Goal: Task Accomplishment & Management: Manage account settings

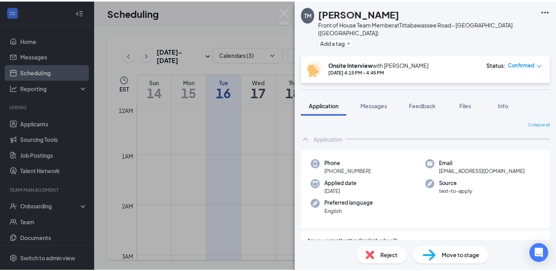
scroll to position [534, 0]
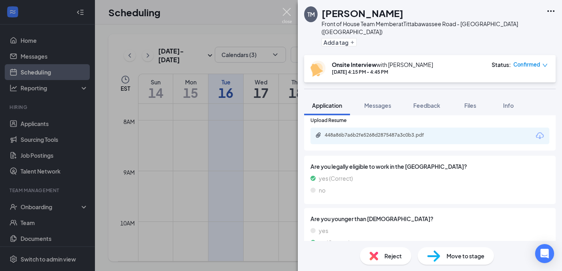
click at [285, 11] on img at bounding box center [287, 15] width 10 height 15
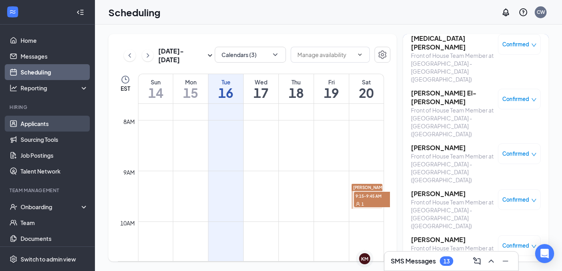
click at [38, 126] on link "Applicants" at bounding box center [55, 124] width 68 height 16
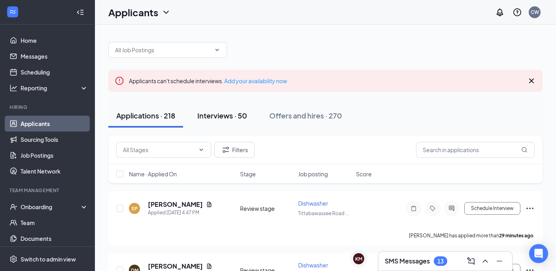
click at [226, 114] on div "Interviews · 50" at bounding box center [222, 115] width 50 height 10
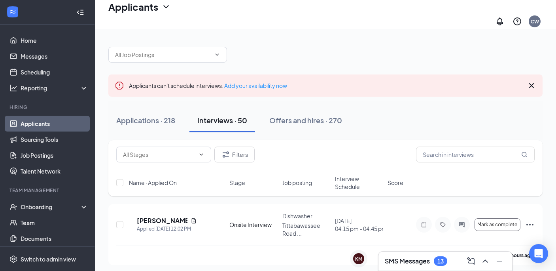
scroll to position [47, 0]
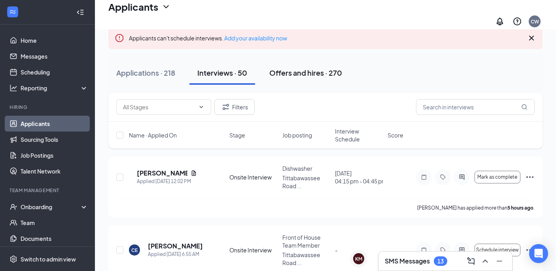
click at [307, 73] on button "Offers and hires · 270" at bounding box center [305, 73] width 89 height 24
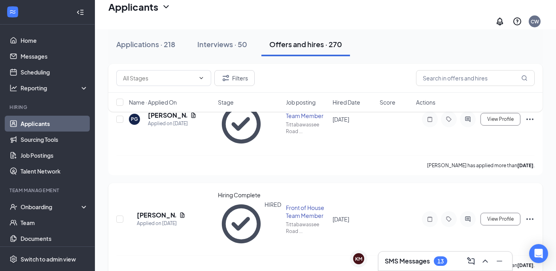
scroll to position [87, 0]
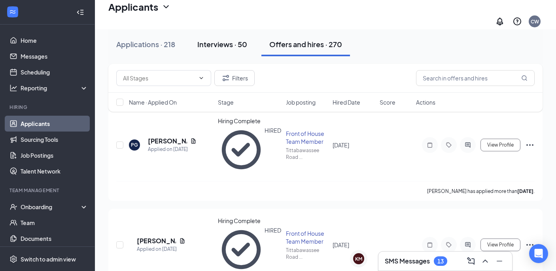
click at [216, 52] on button "Interviews · 50" at bounding box center [222, 44] width 66 height 24
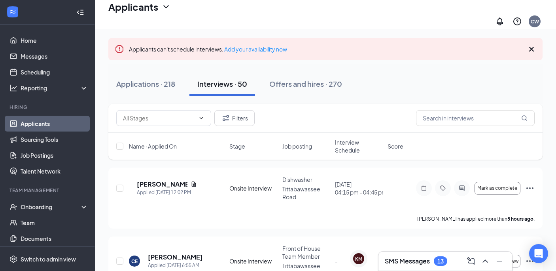
scroll to position [37, 0]
click at [357, 138] on span "Interview Schedule" at bounding box center [359, 146] width 48 height 16
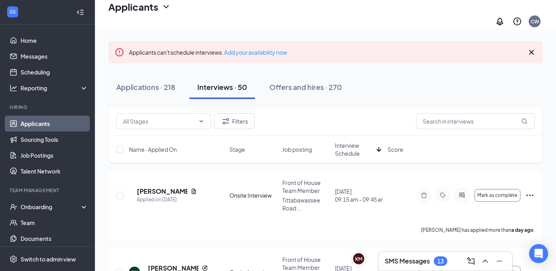
scroll to position [47, 0]
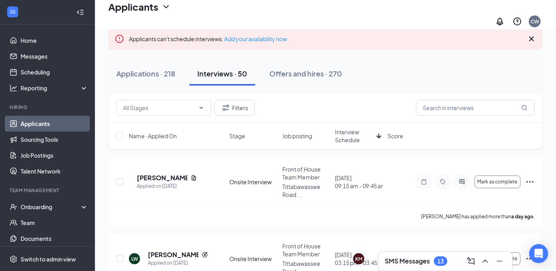
click at [360, 134] on span "Interview Schedule" at bounding box center [354, 136] width 38 height 16
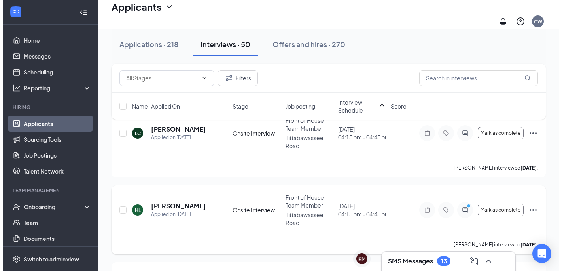
scroll to position [107, 0]
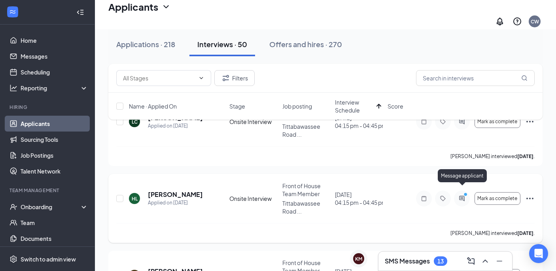
click at [463, 192] on icon "PrimaryDot" at bounding box center [466, 195] width 9 height 6
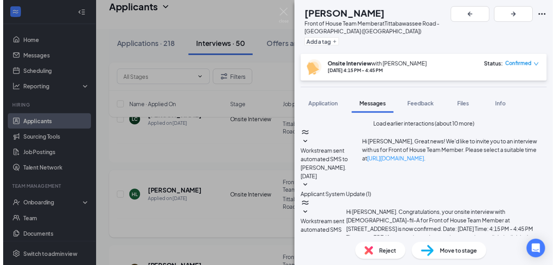
scroll to position [357, 0]
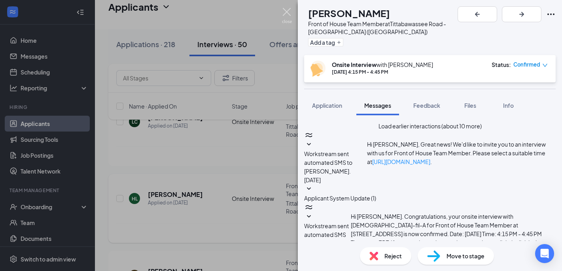
click at [286, 10] on img at bounding box center [287, 15] width 10 height 15
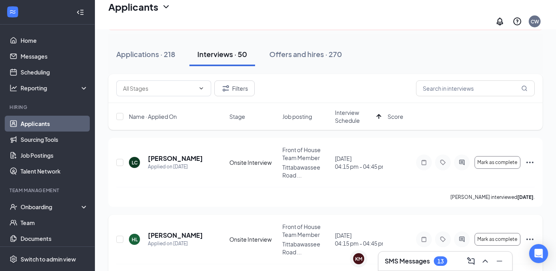
scroll to position [55, 0]
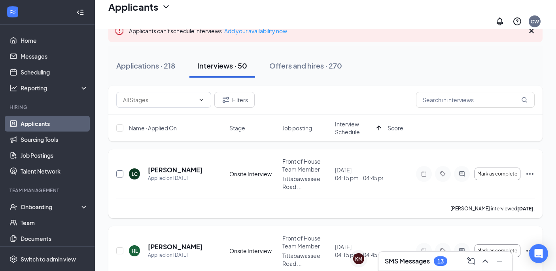
click at [120, 170] on input "checkbox" at bounding box center [119, 173] width 7 height 7
checkbox input "true"
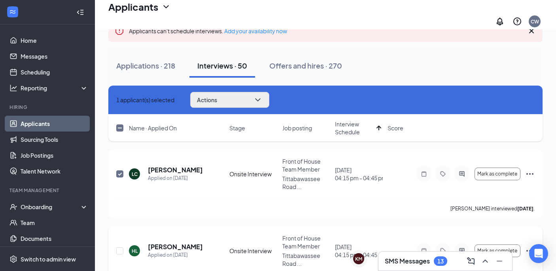
click at [263, 97] on button "Actions" at bounding box center [229, 100] width 79 height 16
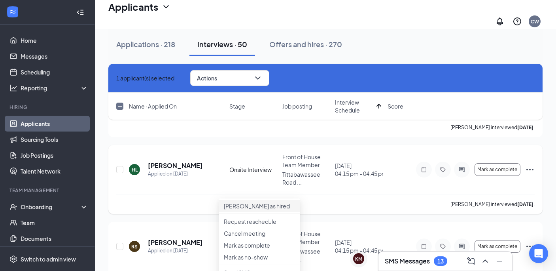
scroll to position [146, 0]
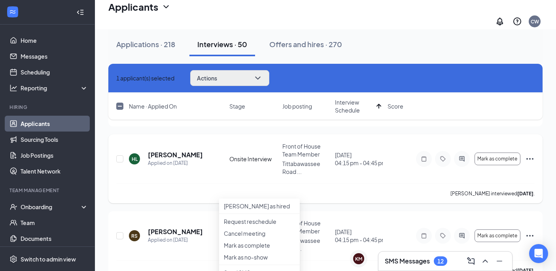
click at [260, 80] on button "Actions" at bounding box center [229, 78] width 79 height 16
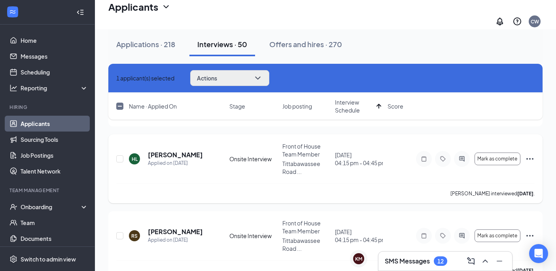
click at [260, 80] on button "Actions" at bounding box center [229, 78] width 79 height 16
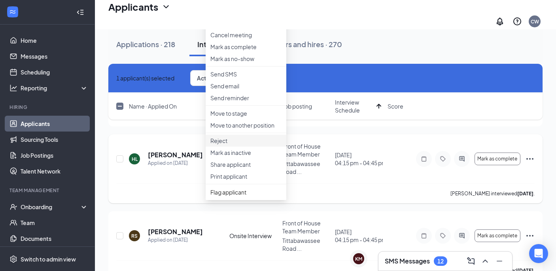
click at [234, 146] on li "Reject" at bounding box center [246, 140] width 81 height 12
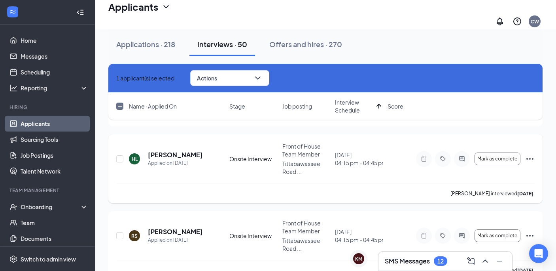
checkbox input "true"
drag, startPoint x: 280, startPoint y: 172, endPoint x: 271, endPoint y: 172, distance: 8.7
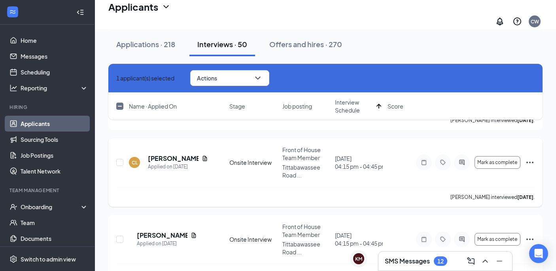
scroll to position [375, 0]
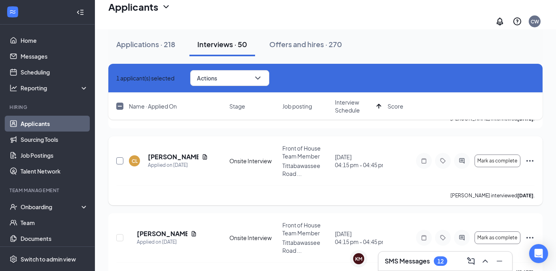
click at [122, 157] on input "checkbox" at bounding box center [119, 160] width 7 height 7
checkbox input "true"
click at [121, 234] on input "checkbox" at bounding box center [119, 237] width 7 height 7
checkbox input "true"
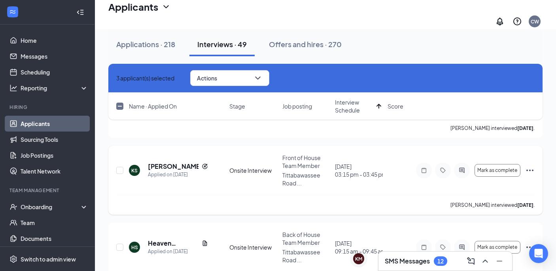
scroll to position [519, 0]
click at [118, 166] on input "checkbox" at bounding box center [119, 169] width 7 height 7
checkbox input "true"
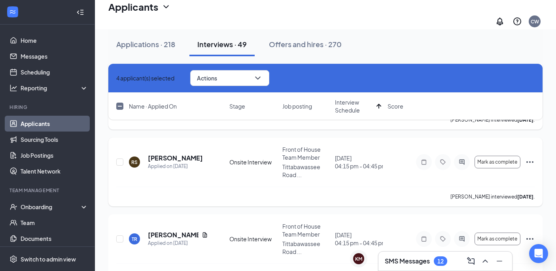
scroll to position [220, 0]
click at [248, 80] on button "Actions" at bounding box center [229, 78] width 79 height 16
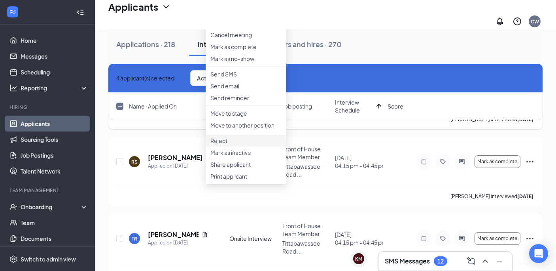
click at [226, 144] on p "Reject" at bounding box center [245, 140] width 71 height 8
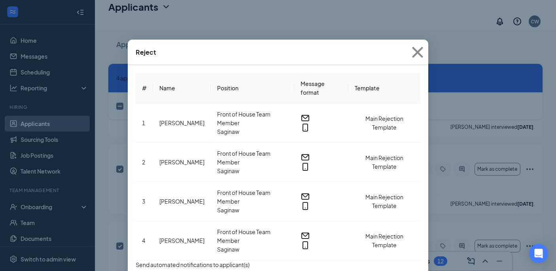
scroll to position [462, 0]
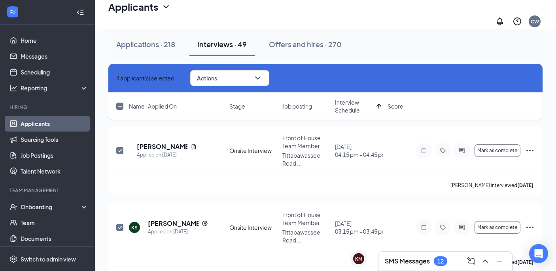
checkbox input "false"
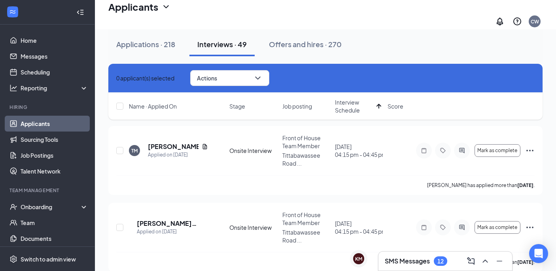
click at [116, 78] on icon "Cross" at bounding box center [116, 78] width 0 height 0
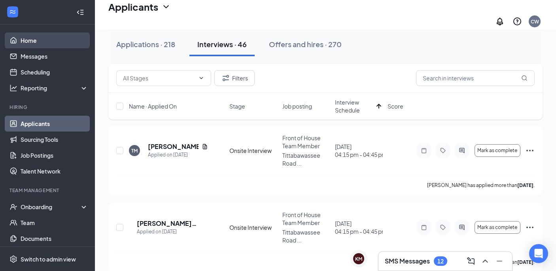
click at [21, 38] on link "Home" at bounding box center [55, 40] width 68 height 16
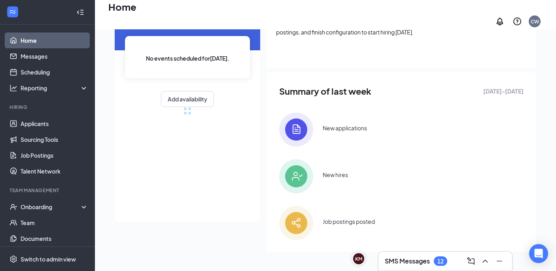
scroll to position [51, 0]
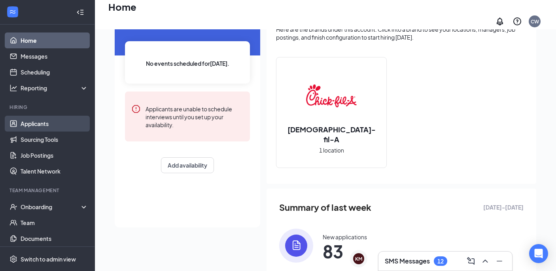
click at [29, 120] on link "Applicants" at bounding box center [55, 124] width 68 height 16
